Goal: Task Accomplishment & Management: Use online tool/utility

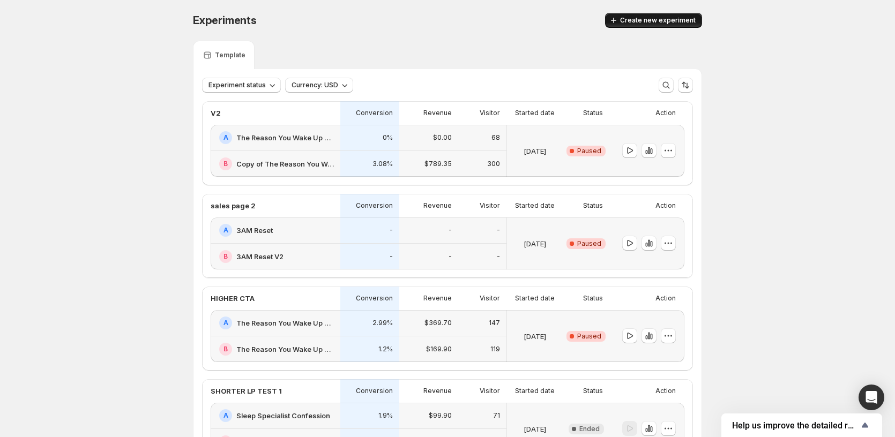
click at [674, 26] on button "Create new experiment" at bounding box center [653, 20] width 97 height 15
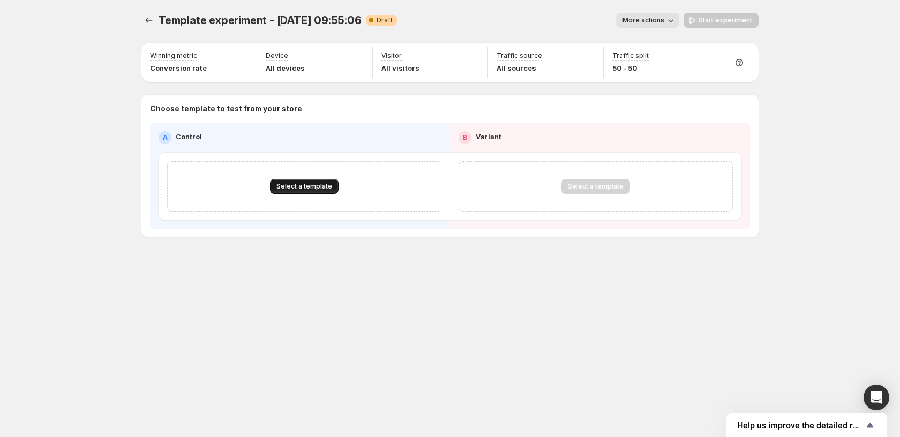
click at [324, 190] on span "Select a template" at bounding box center [305, 186] width 56 height 9
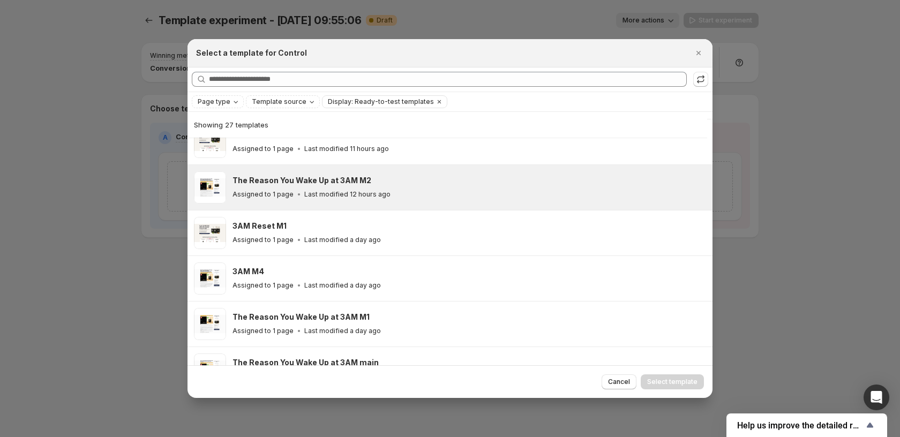
scroll to position [186, 0]
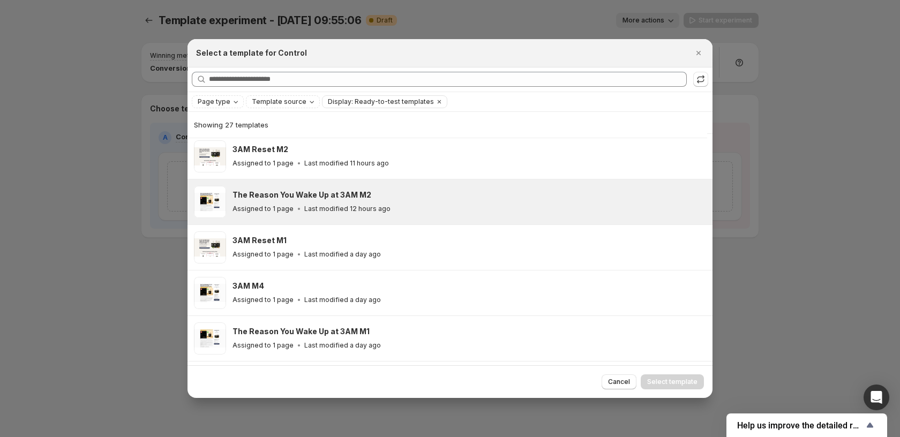
click at [438, 196] on div "The Reason You Wake Up at 3AM M2" at bounding box center [468, 195] width 471 height 11
click at [680, 387] on button "Select template" at bounding box center [672, 382] width 63 height 15
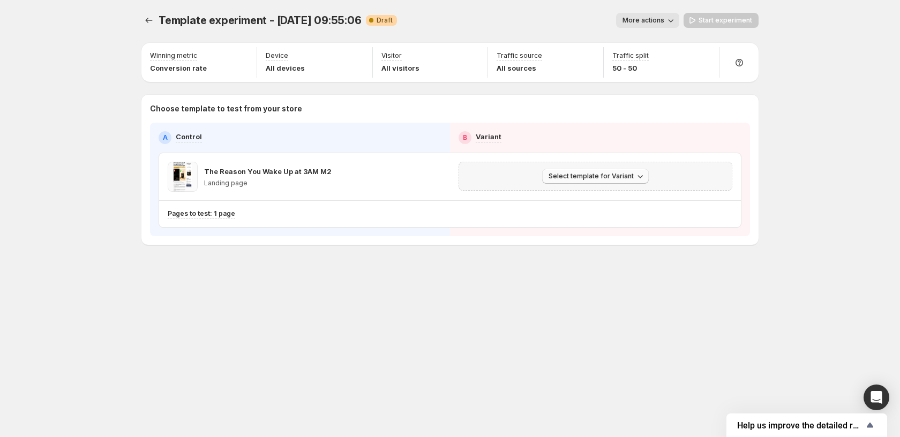
click at [597, 173] on span "Select template for Variant" at bounding box center [591, 176] width 85 height 9
click at [604, 221] on span "Create Variant based on Control" at bounding box center [597, 217] width 109 height 11
